Goal: Task Accomplishment & Management: Use online tool/utility

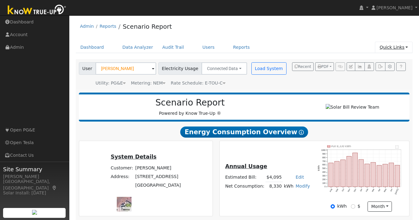
click at [398, 46] on link "Quick Links" at bounding box center [394, 47] width 38 height 11
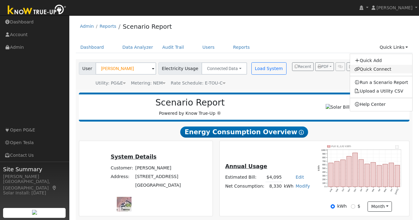
click at [379, 69] on link "Quick Connect" at bounding box center [381, 69] width 63 height 9
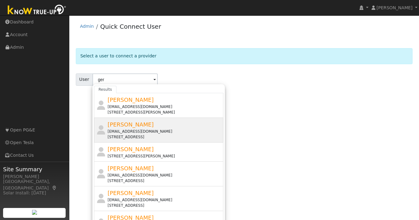
click at [146, 127] on div "[PERSON_NAME] [PERSON_NAME][EMAIL_ADDRESS][DOMAIN_NAME] [STREET_ADDRESS]" at bounding box center [165, 129] width 114 height 19
type input "[PERSON_NAME]"
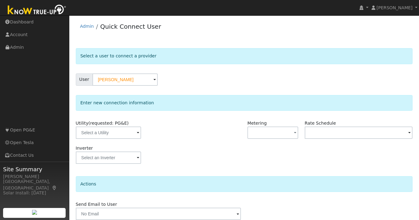
click at [137, 134] on span at bounding box center [138, 132] width 2 height 7
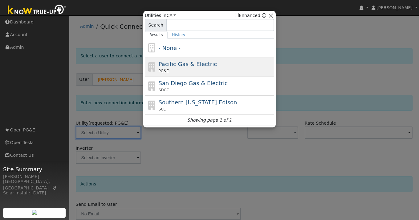
click at [200, 66] on span "Pacific Gas & Electric" at bounding box center [188, 64] width 58 height 6
type input "PG&E"
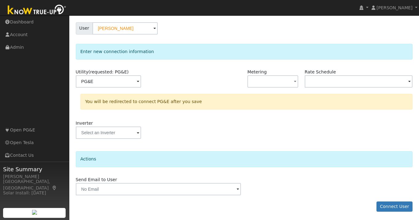
scroll to position [52, 0]
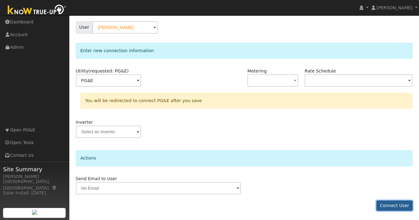
click at [391, 203] on button "Connect User" at bounding box center [395, 205] width 36 height 10
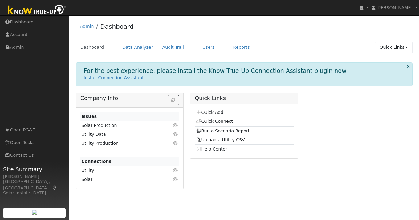
click at [398, 45] on link "Quick Links" at bounding box center [394, 47] width 38 height 11
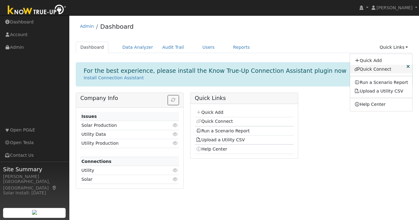
click at [387, 71] on link "Quick Connect" at bounding box center [381, 69] width 63 height 9
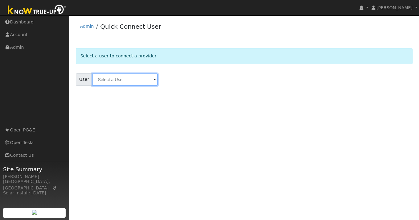
click at [117, 80] on input "text" at bounding box center [124, 79] width 65 height 12
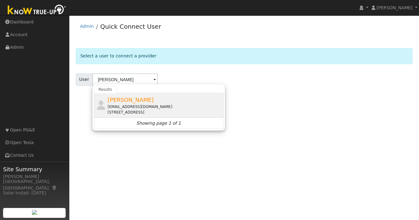
click at [133, 100] on span "[PERSON_NAME]" at bounding box center [131, 99] width 46 height 6
type input "[PERSON_NAME]"
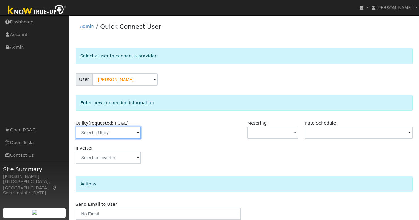
click at [129, 129] on input "text" at bounding box center [108, 132] width 65 height 12
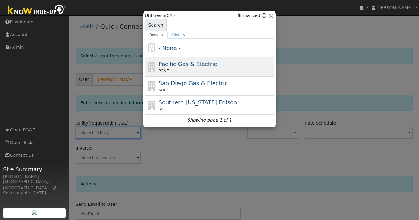
click at [187, 68] on div "Pacific Gas & Electric PG&E" at bounding box center [216, 67] width 114 height 14
type input "PG&E"
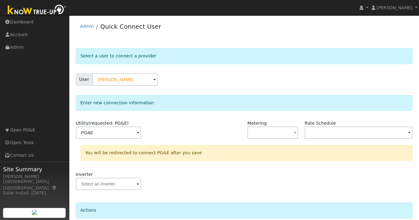
scroll to position [52, 0]
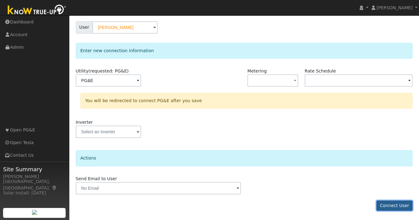
click at [403, 206] on button "Connect User" at bounding box center [395, 205] width 36 height 10
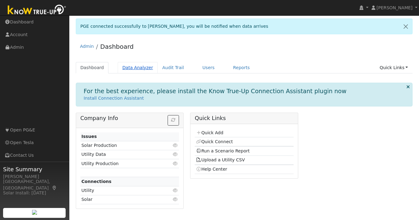
click at [129, 67] on link "Data Analyzer" at bounding box center [138, 67] width 40 height 11
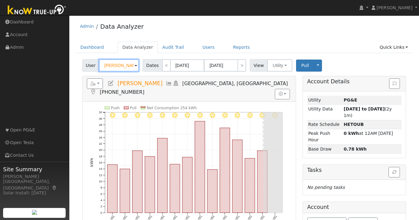
click at [121, 65] on input "[PERSON_NAME]" at bounding box center [119, 65] width 40 height 12
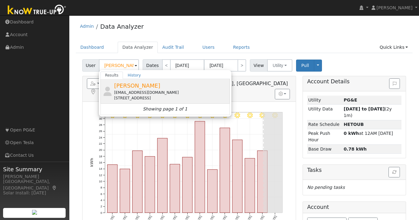
click at [142, 86] on span "[PERSON_NAME]" at bounding box center [137, 85] width 46 height 6
type input "[PERSON_NAME]"
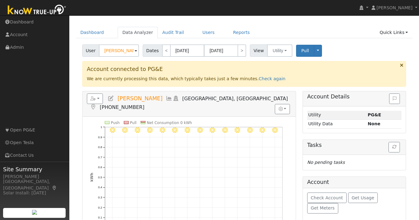
scroll to position [15, 0]
click at [306, 52] on span "Pull" at bounding box center [305, 49] width 8 height 5
click at [238, 32] on link "Reports" at bounding box center [242, 31] width 26 height 11
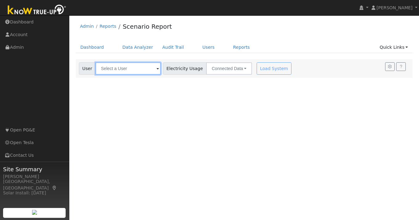
click at [125, 71] on input "text" at bounding box center [128, 68] width 65 height 12
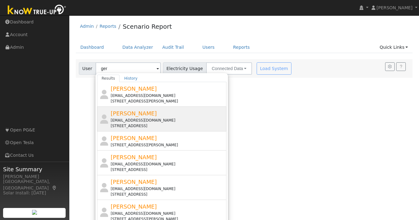
click at [124, 117] on div "[EMAIL_ADDRESS][DOMAIN_NAME]" at bounding box center [168, 120] width 114 height 6
type input "[PERSON_NAME]"
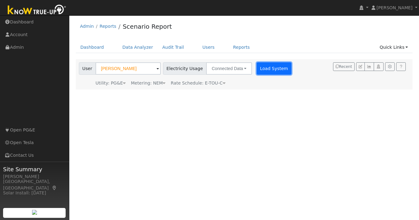
click at [262, 64] on button "Load System" at bounding box center [274, 68] width 35 height 12
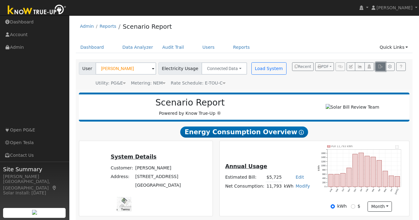
click at [381, 67] on icon "button" at bounding box center [380, 67] width 5 height 4
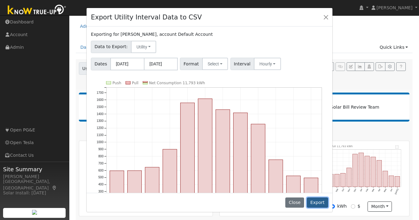
click at [323, 198] on button "Export" at bounding box center [317, 202] width 21 height 10
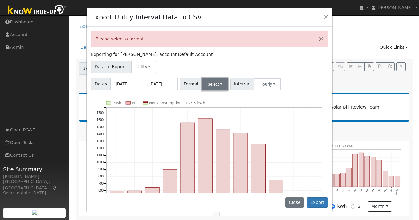
click at [221, 85] on button "Select" at bounding box center [215, 84] width 26 height 12
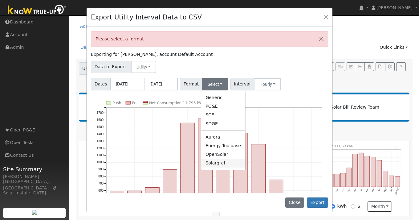
click at [220, 159] on link "Solargraf" at bounding box center [223, 163] width 44 height 9
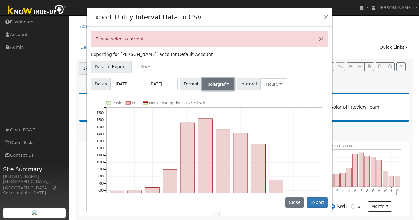
click at [225, 85] on button "Solargraf" at bounding box center [218, 84] width 33 height 12
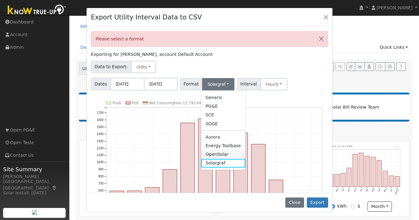
click at [221, 153] on link "OpenSolar" at bounding box center [223, 154] width 44 height 9
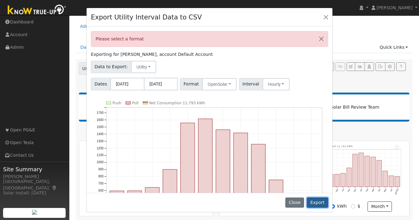
click at [320, 198] on button "Export" at bounding box center [317, 202] width 21 height 10
